Goal: Task Accomplishment & Management: Manage account settings

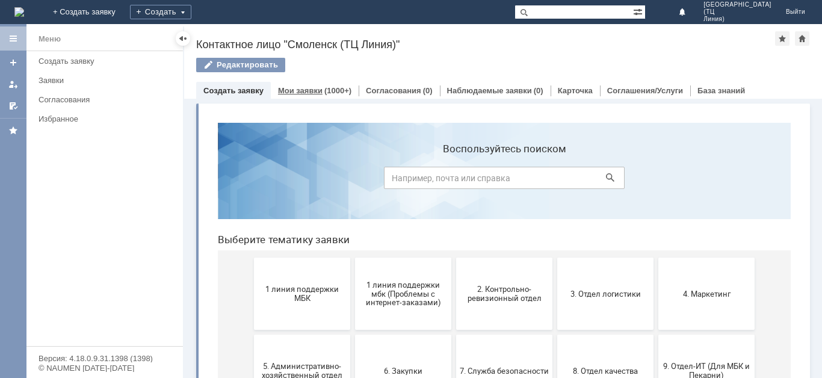
click at [303, 96] on div "Мои заявки (1000+)" at bounding box center [315, 90] width 88 height 17
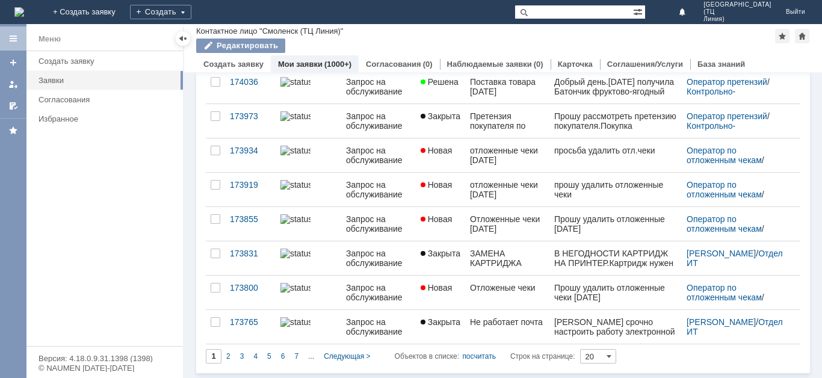
scroll to position [485, 0]
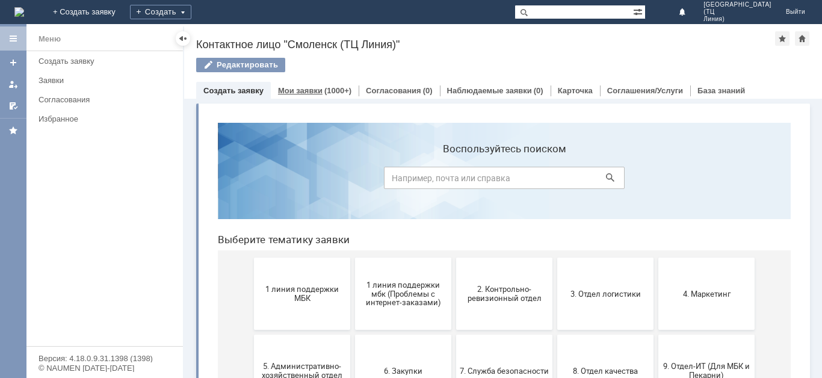
click at [314, 93] on link "Мои заявки" at bounding box center [300, 90] width 45 height 9
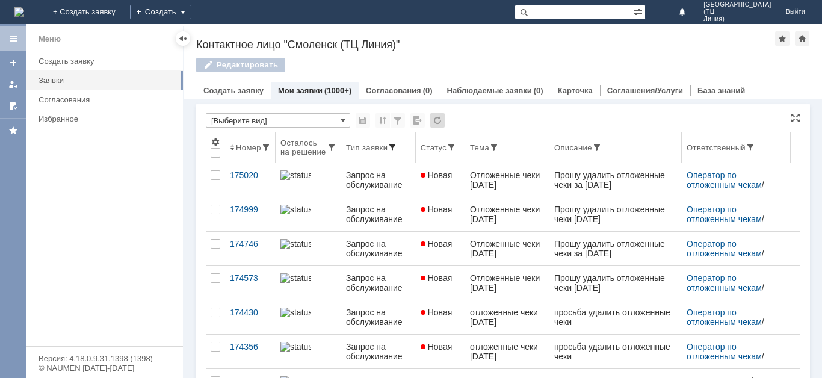
click at [389, 152] on span at bounding box center [392, 148] width 10 height 10
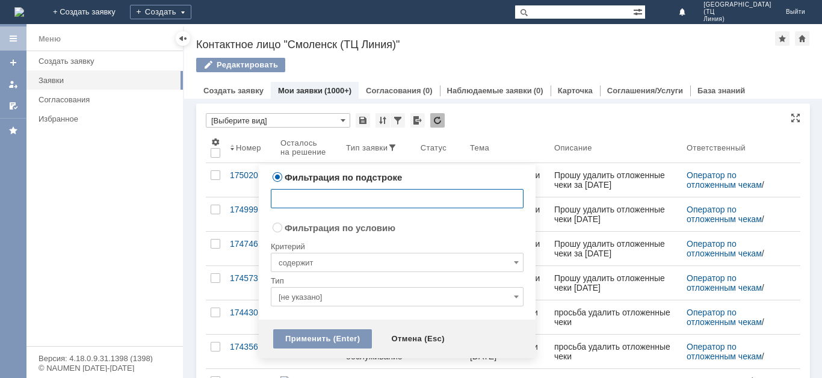
click at [542, 115] on div "* [Выберите вид]" at bounding box center [503, 121] width 594 height 16
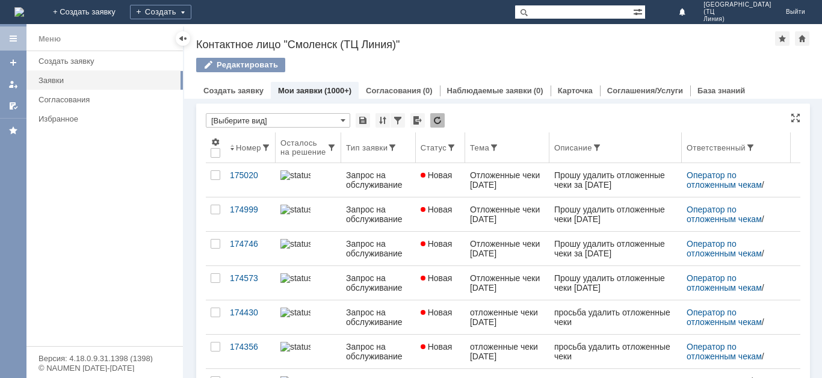
click at [595, 159] on th "Описание" at bounding box center [615, 147] width 132 height 31
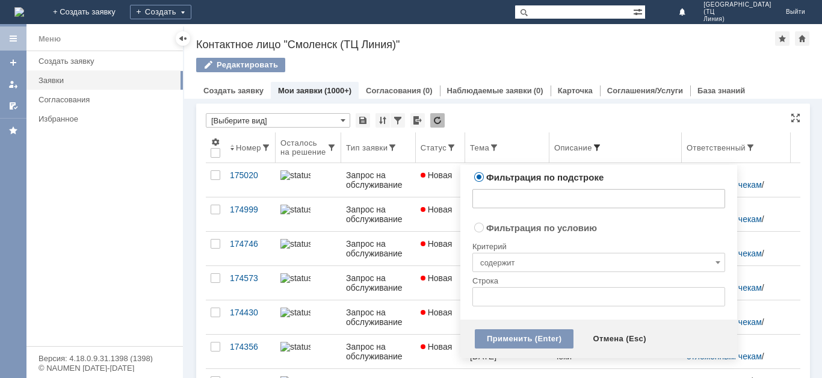
click at [592, 152] on span at bounding box center [597, 148] width 10 height 10
click at [549, 202] on input "text" at bounding box center [598, 198] width 253 height 19
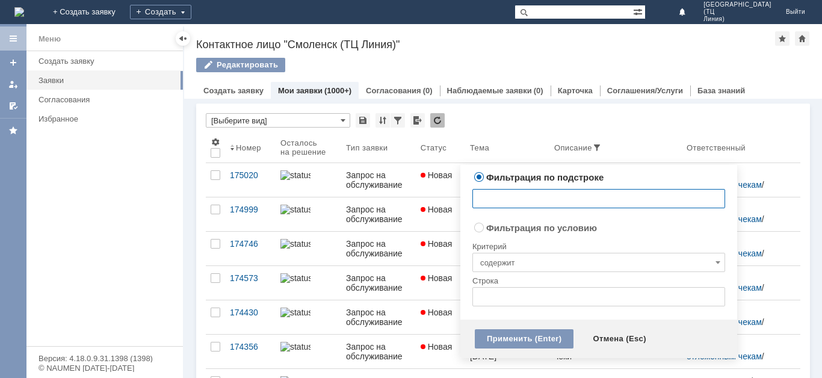
paste input "Прошу рассмотреть претензию покупателя.Покупка совершена 17.09.25 по акции 1+1=…"
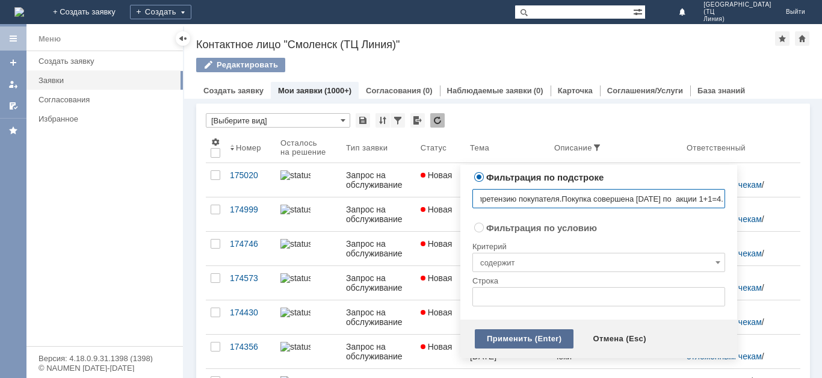
type input "Прошу рассмотреть претензию покупателя.Покупка совершена 17.09.25 по акции 1+1=…"
click at [532, 339] on div "Применить (Enter)" at bounding box center [524, 338] width 99 height 19
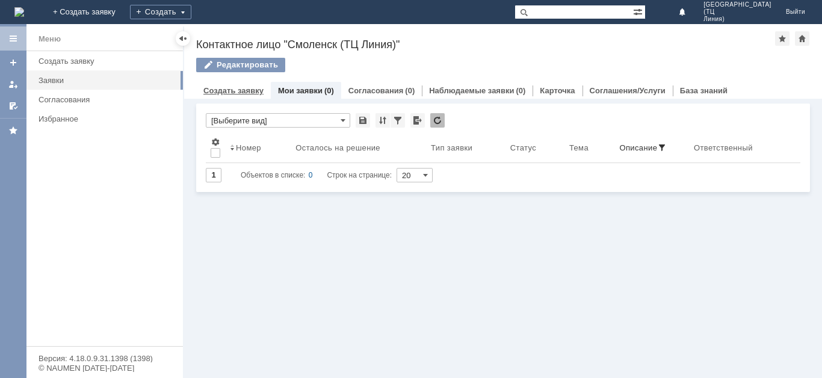
click at [253, 94] on link "Создать заявку" at bounding box center [233, 90] width 60 height 9
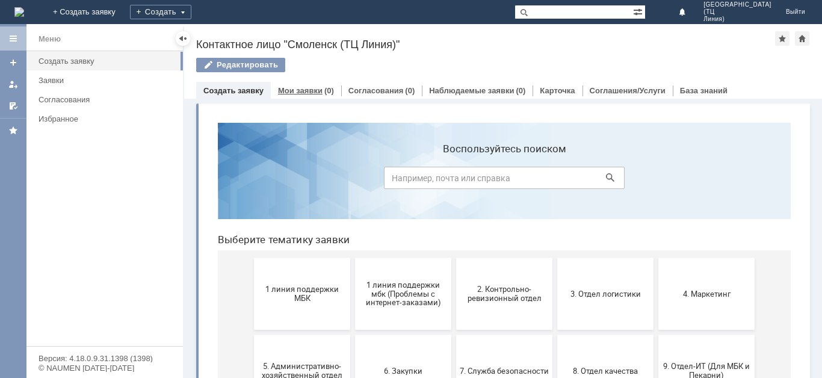
click at [296, 92] on link "Мои заявки" at bounding box center [300, 90] width 45 height 9
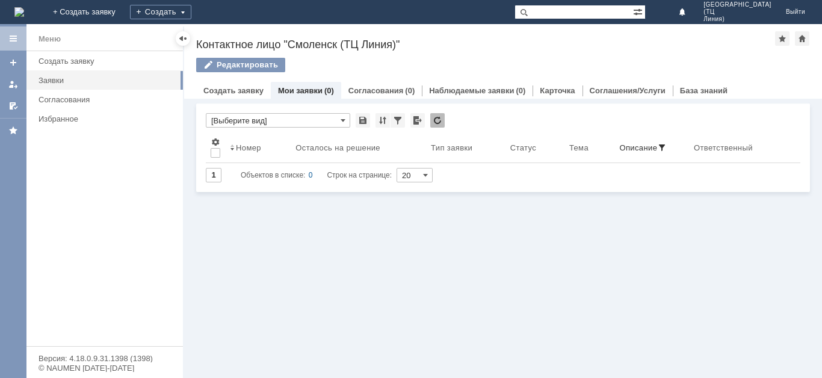
click at [297, 92] on link "Мои заявки" at bounding box center [300, 90] width 45 height 9
click at [438, 125] on div at bounding box center [437, 120] width 14 height 14
click at [394, 120] on div at bounding box center [397, 120] width 14 height 14
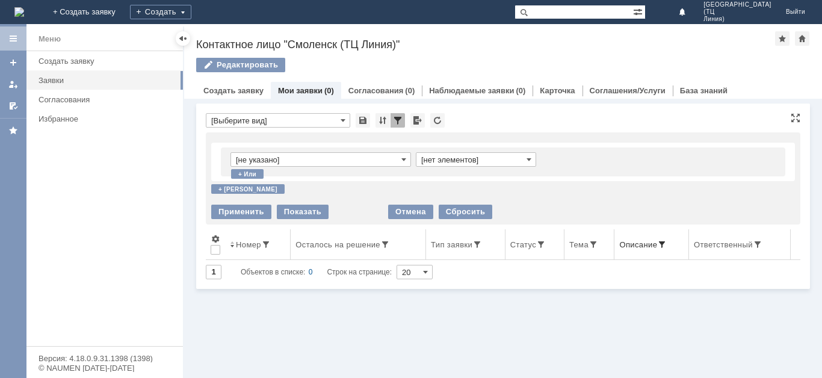
click at [629, 246] on div "Описание" at bounding box center [638, 244] width 38 height 9
click at [635, 245] on div "Описание" at bounding box center [638, 244] width 38 height 9
click at [649, 244] on div "Описание" at bounding box center [638, 244] width 38 height 9
click at [658, 245] on span at bounding box center [662, 244] width 10 height 10
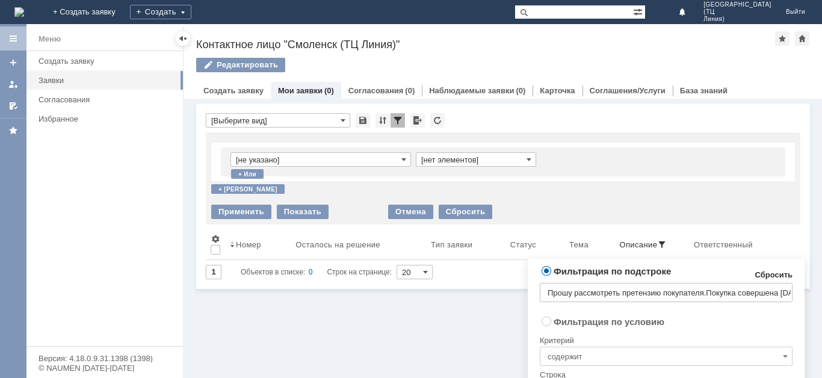
click at [773, 275] on link "Сбросить" at bounding box center [773, 275] width 38 height 10
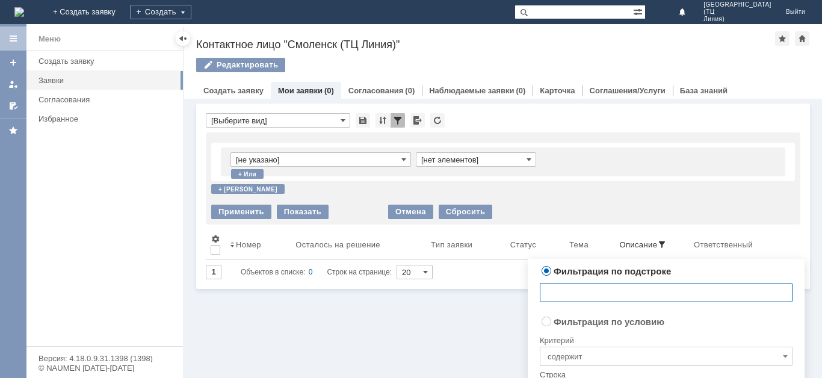
drag, startPoint x: 414, startPoint y: 340, endPoint x: 449, endPoint y: 318, distance: 41.4
click at [414, 340] on div "Витрина услуг Связанные объекты * [Выберите вид] Результаты поиска: Изменить Сб…" at bounding box center [502, 238] width 637 height 279
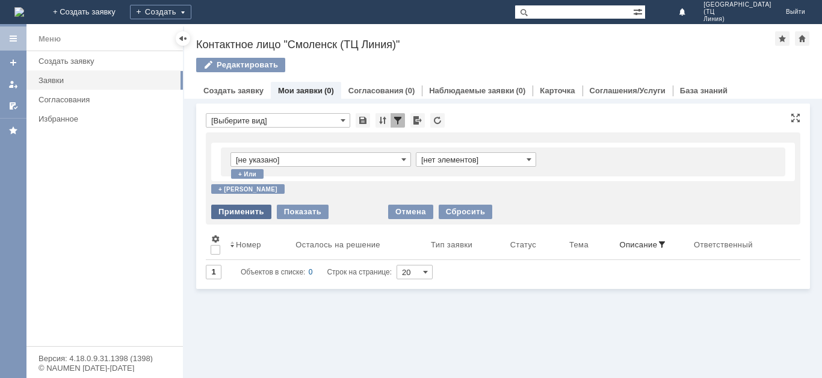
click at [252, 214] on div "Применить" at bounding box center [241, 211] width 60 height 14
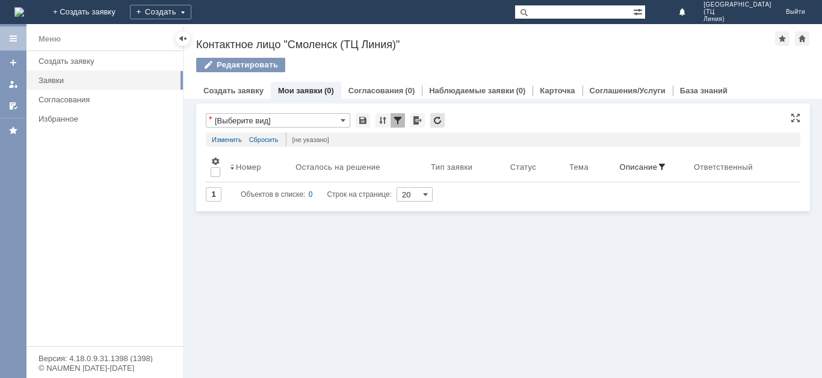
click at [444, 120] on div at bounding box center [437, 120] width 14 height 14
click at [235, 97] on div "Создать заявку" at bounding box center [233, 90] width 75 height 17
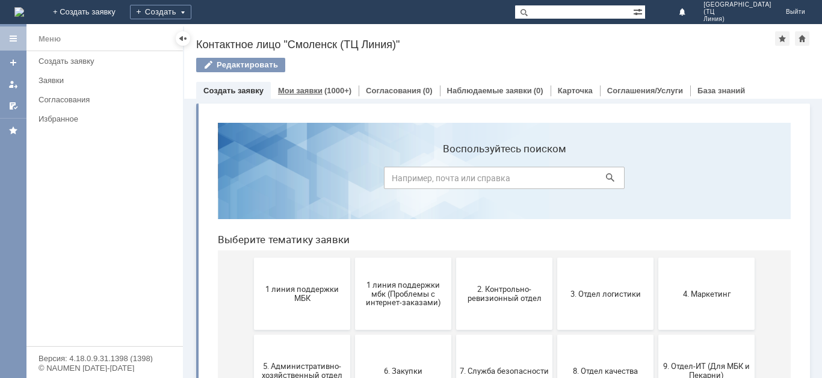
click at [321, 91] on div "Мои заявки (1000+)" at bounding box center [314, 91] width 73 height 8
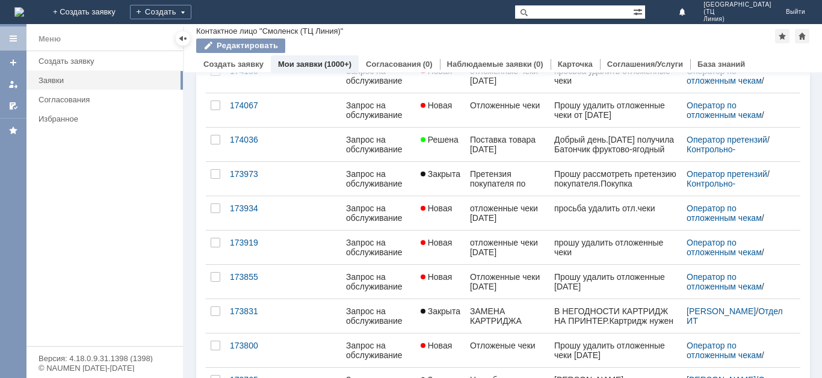
scroll to position [485, 0]
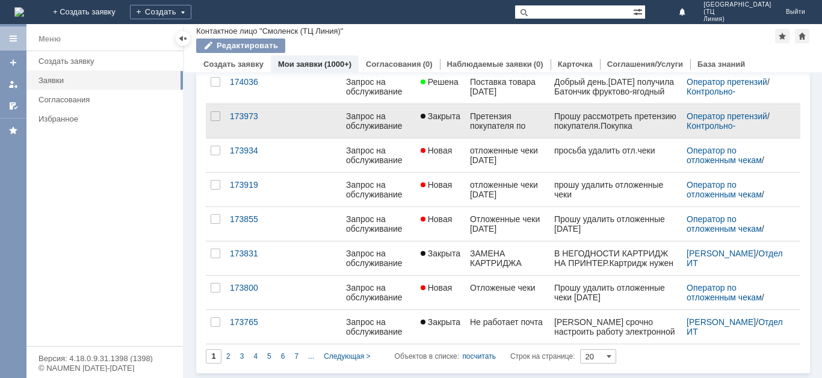
click at [407, 121] on div "Запрос на обслуживание" at bounding box center [378, 120] width 65 height 19
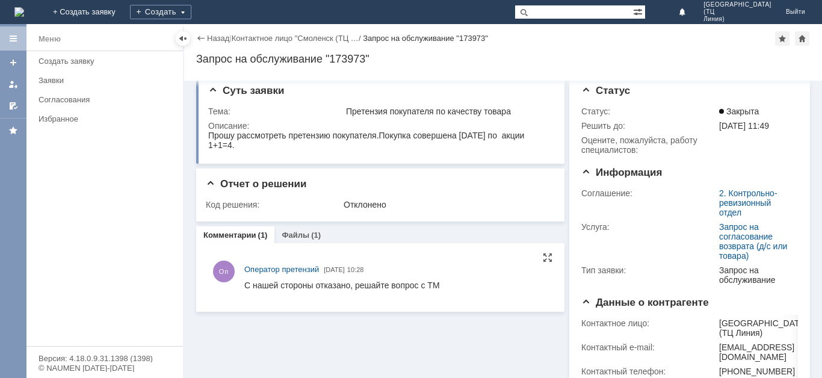
scroll to position [16, 0]
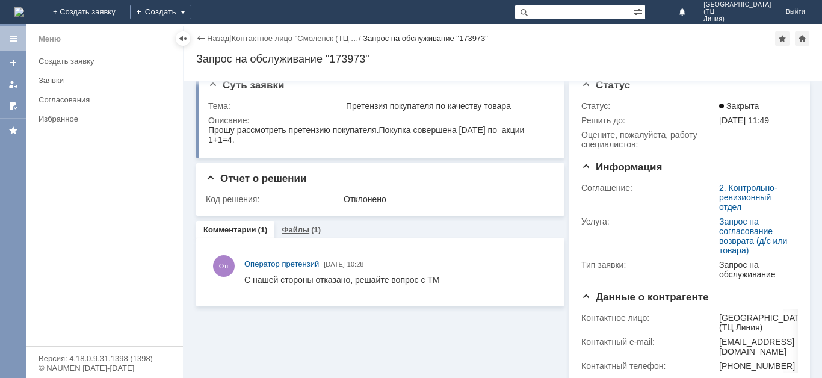
click at [305, 225] on div "Файлы (1)" at bounding box center [301, 229] width 54 height 17
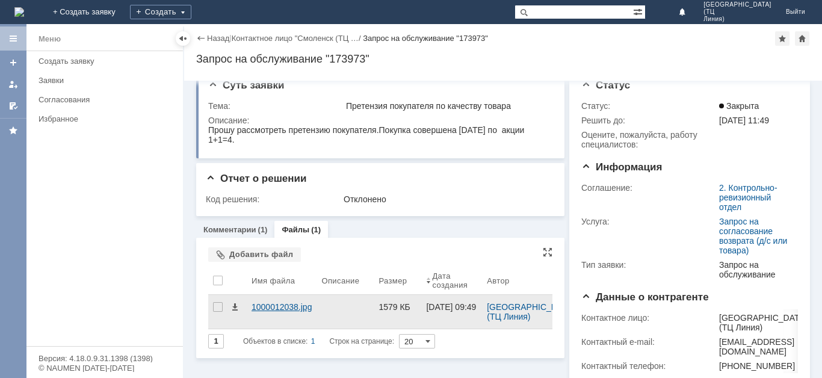
click at [270, 305] on div "1000012038.jpg" at bounding box center [281, 307] width 60 height 10
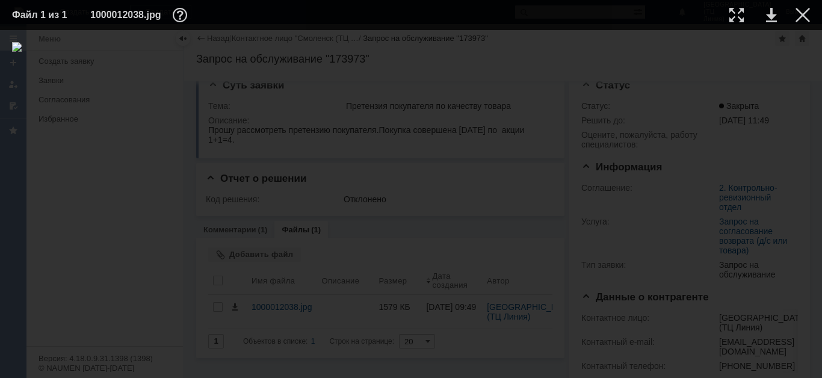
click at [788, 23] on td at bounding box center [792, 15] width 33 height 18
click at [800, 17] on div at bounding box center [802, 15] width 14 height 14
